Goal: Information Seeking & Learning: Learn about a topic

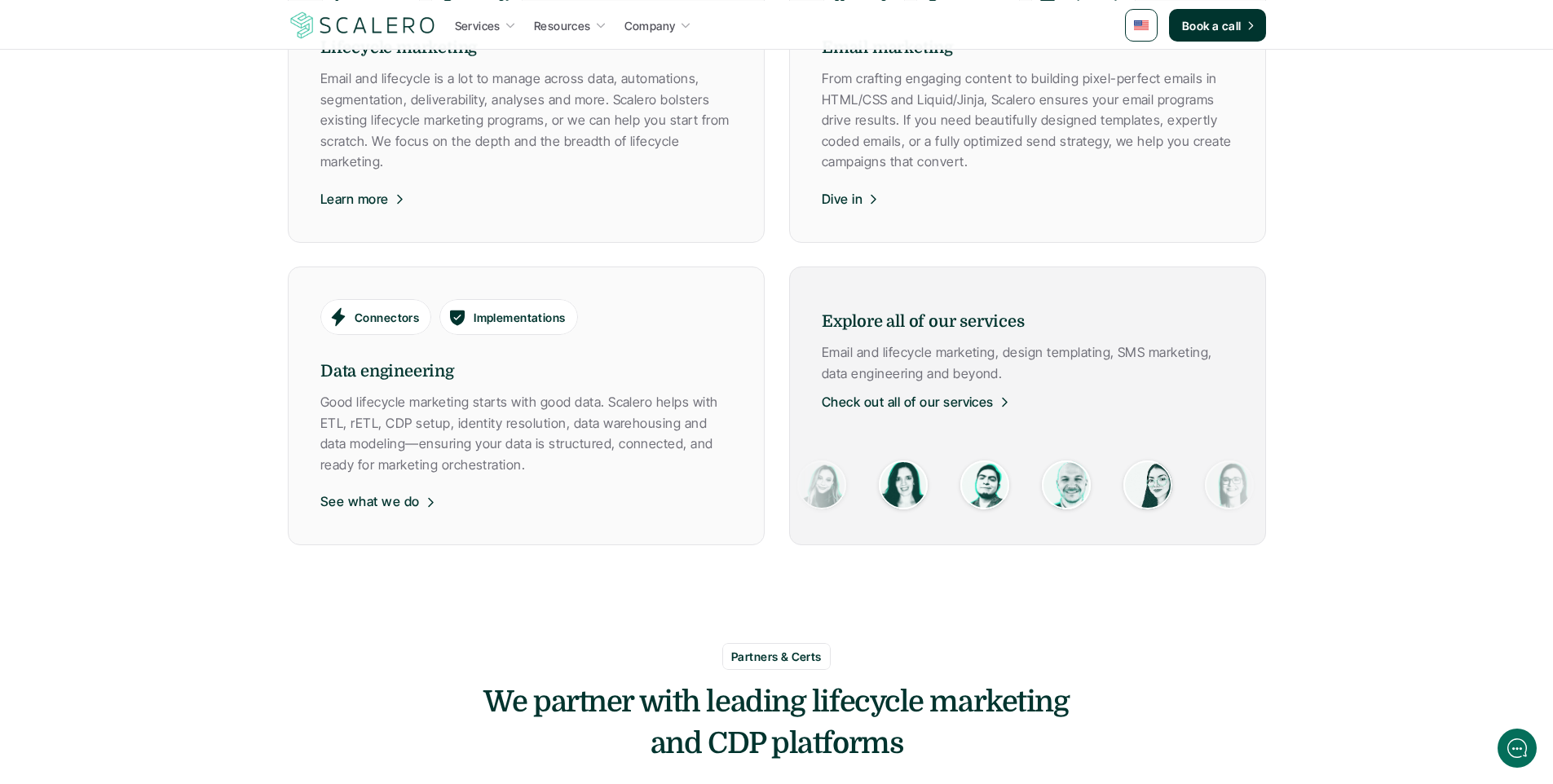
scroll to position [1010, 0]
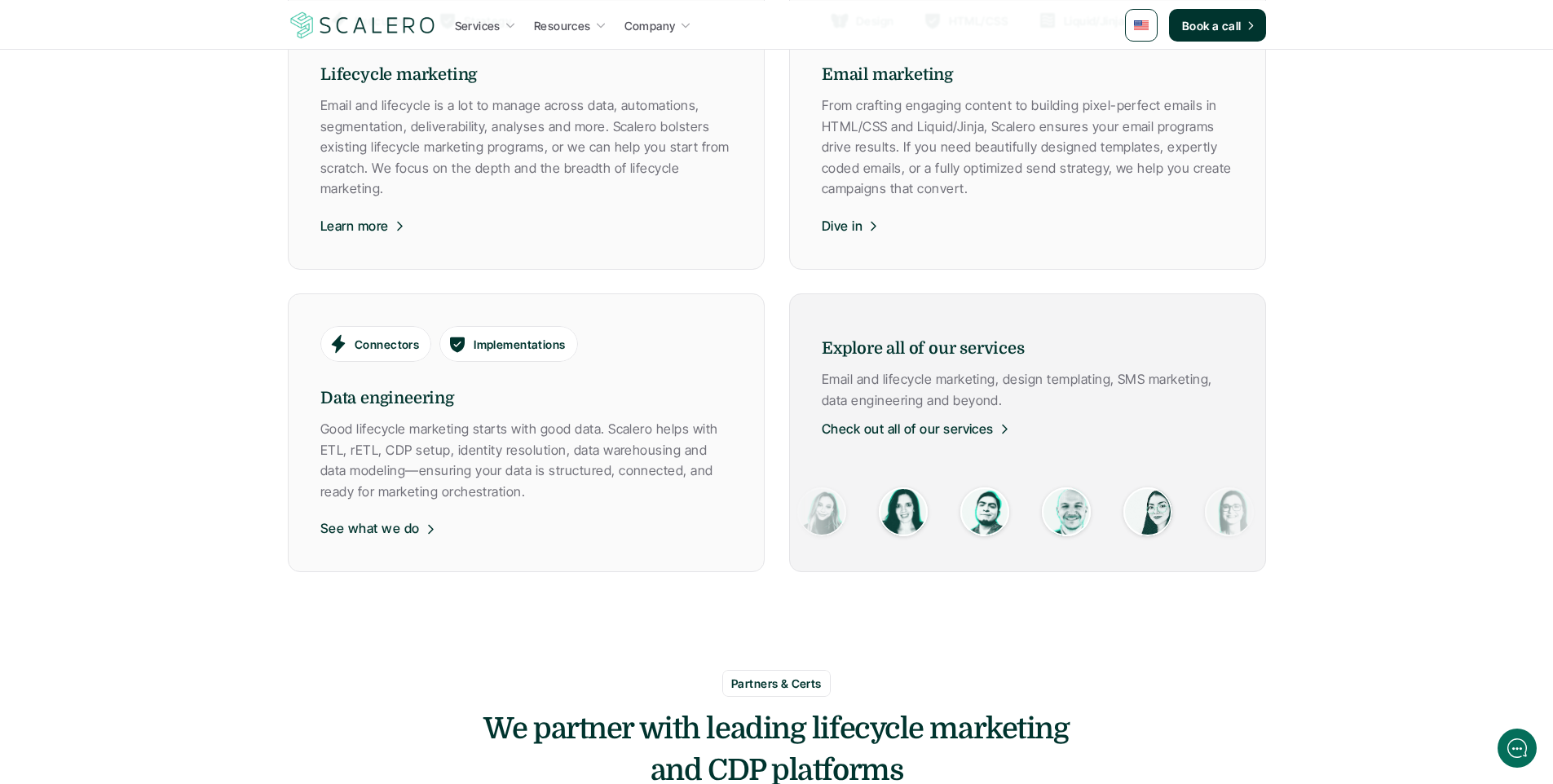
click at [987, 428] on p "Check out all of our services" at bounding box center [907, 429] width 172 height 22
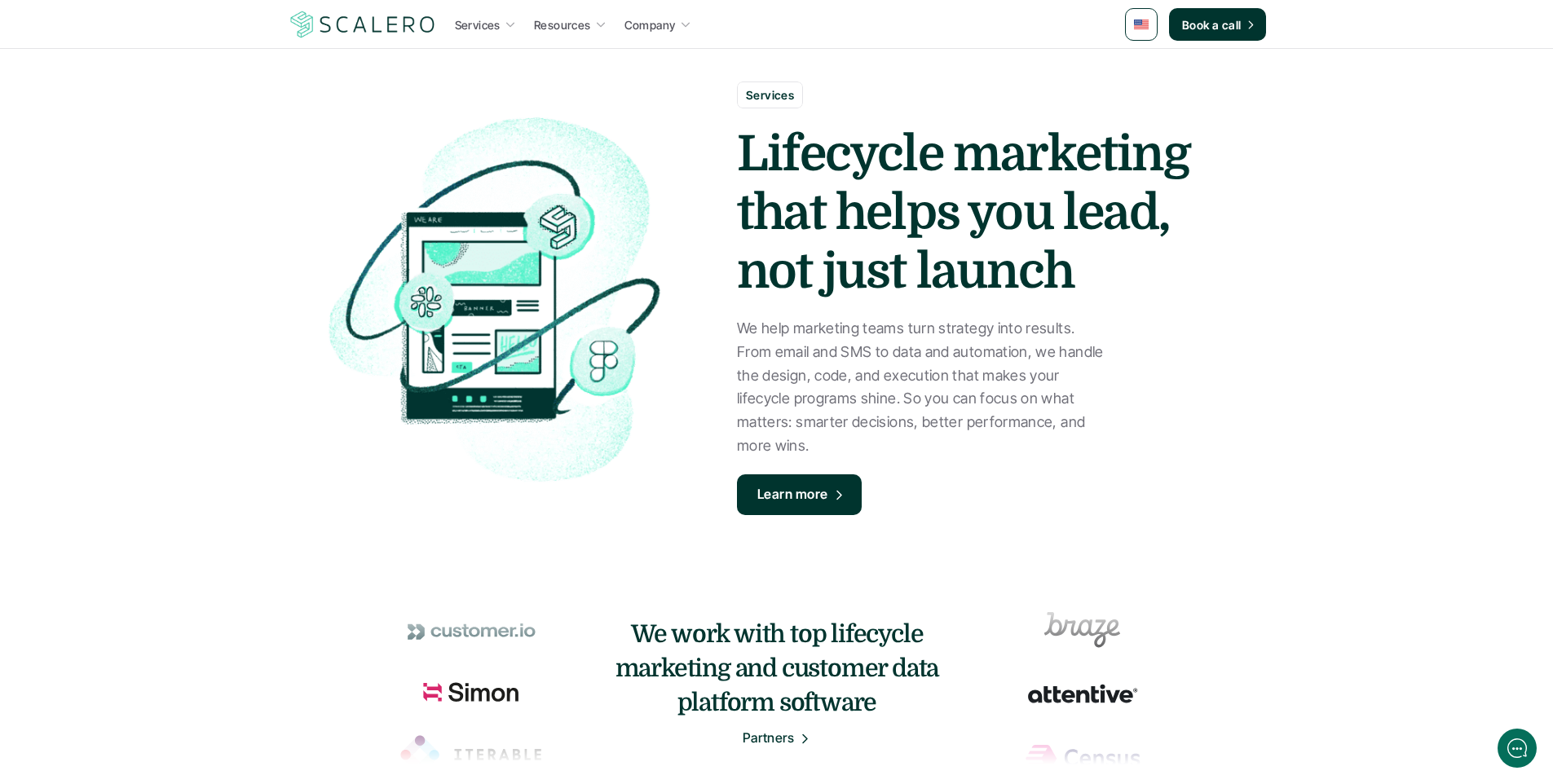
click at [822, 489] on p "Learn more" at bounding box center [792, 495] width 71 height 22
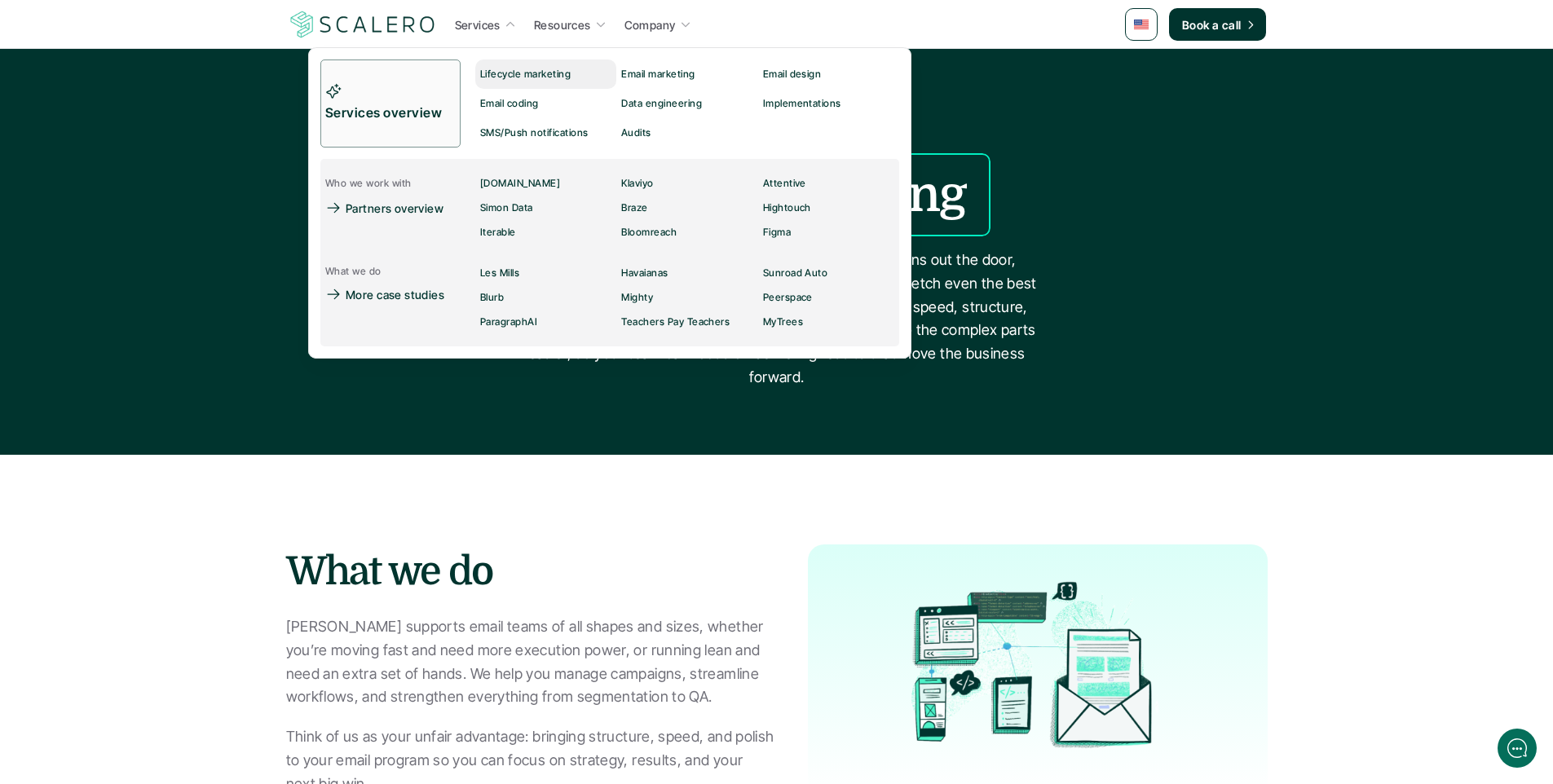
click at [503, 75] on p "Lifecycle marketing" at bounding box center [525, 74] width 90 height 11
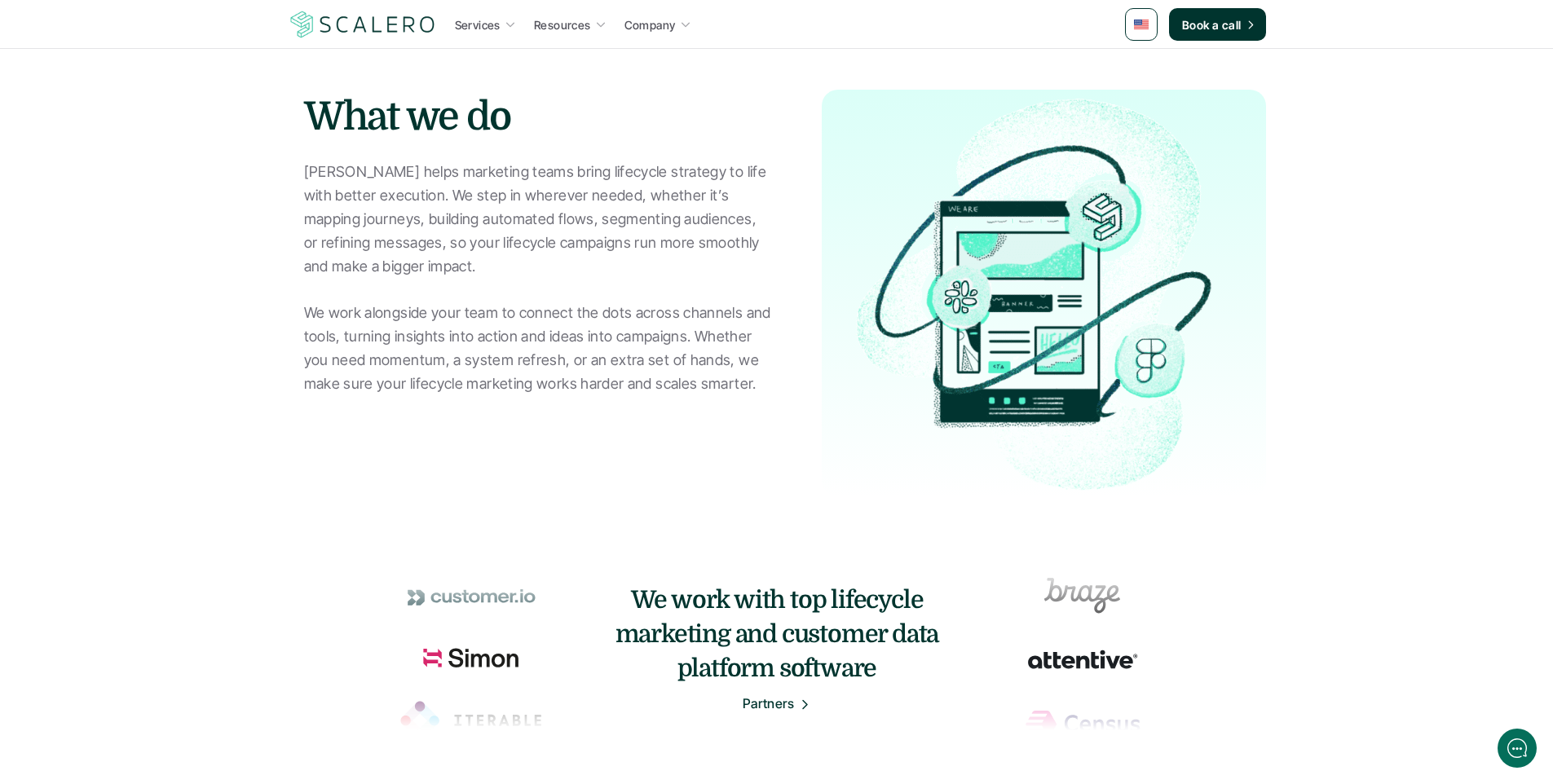
scroll to position [411, 0]
